Goal: Transaction & Acquisition: Purchase product/service

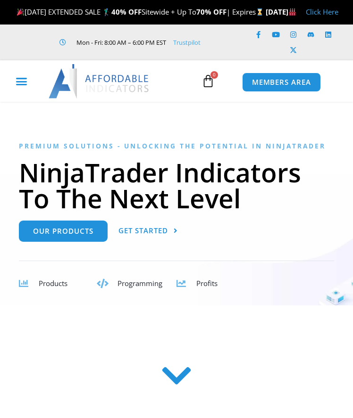
click at [23, 90] on div "Menu Toggle" at bounding box center [21, 82] width 35 height 18
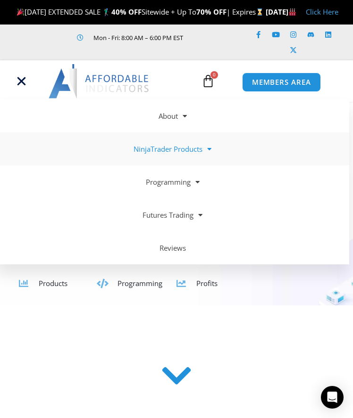
click at [211, 157] on span at bounding box center [206, 149] width 9 height 16
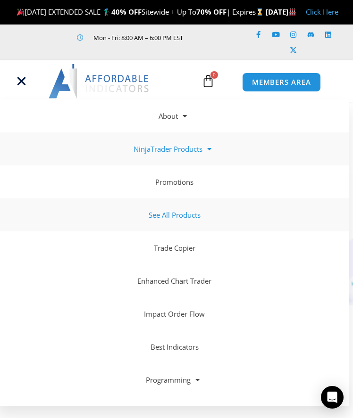
click at [197, 231] on link "See All Products" at bounding box center [172, 214] width 353 height 33
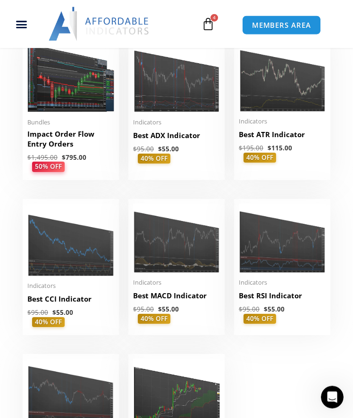
scroll to position [1405, 0]
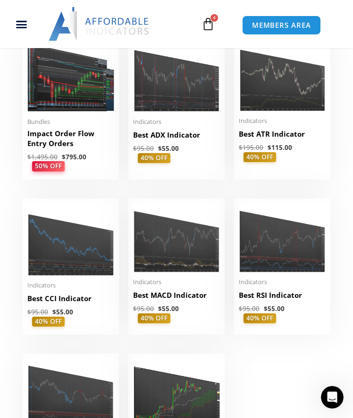
click at [210, 19] on span "4" at bounding box center [214, 18] width 8 height 8
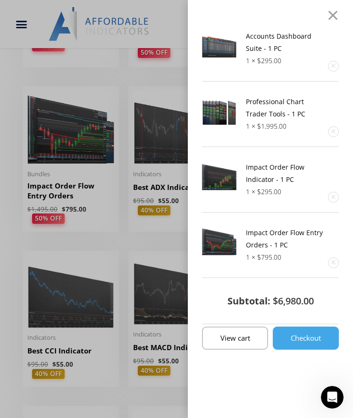
scroll to position [1351, 0]
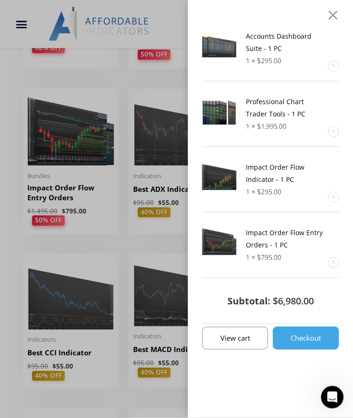
click at [335, 17] on div at bounding box center [333, 14] width 12 height 11
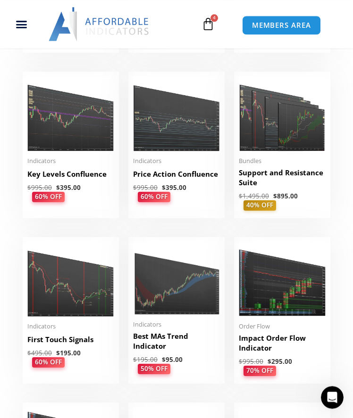
scroll to position [1025, 0]
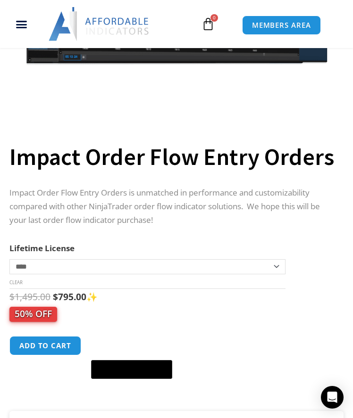
scroll to position [290, 0]
click at [49, 355] on button "Add to cart" at bounding box center [45, 345] width 72 height 19
click at [47, 336] on button "Add to cart" at bounding box center [45, 345] width 72 height 19
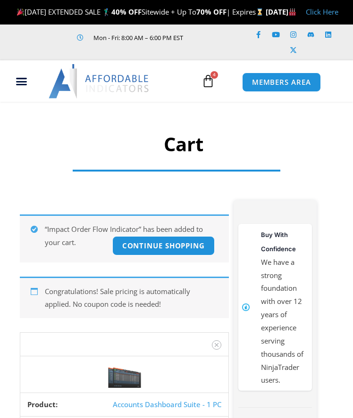
click at [196, 0] on section "LABOR DAY EXTENDED SALE 🏌️‍♂️ 40% OFF Sitewide + Up To 70% OFF | Expires Thursd…" at bounding box center [176, 12] width 353 height 25
